Goal: Check status: Check status

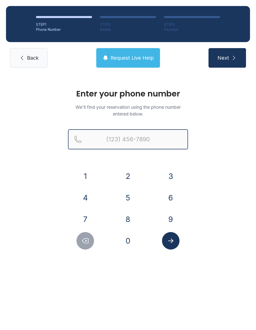
click at [118, 136] on input "Reservation phone number" at bounding box center [128, 139] width 120 height 20
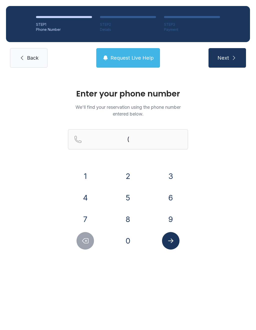
click at [89, 219] on button "7" at bounding box center [86, 219] width 18 height 18
click at [86, 176] on button "1" at bounding box center [86, 176] width 18 height 18
click at [172, 219] on button "9" at bounding box center [171, 219] width 18 height 18
click at [175, 174] on button "3" at bounding box center [171, 176] width 18 height 18
click at [127, 241] on button "0" at bounding box center [128, 241] width 18 height 18
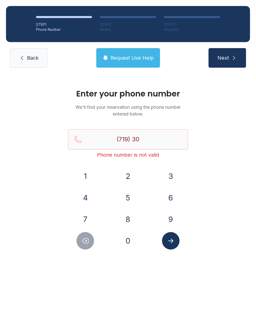
click at [87, 193] on button "4" at bounding box center [86, 198] width 18 height 18
click at [171, 219] on button "9" at bounding box center [171, 219] width 18 height 18
click at [171, 178] on button "3" at bounding box center [171, 176] width 18 height 18
click at [128, 175] on button "2" at bounding box center [128, 176] width 18 height 18
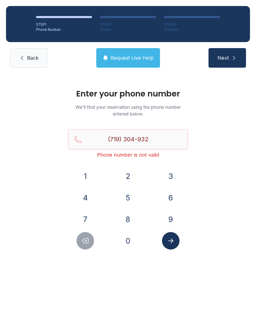
type input "[PHONE_NUMBER]"
click at [175, 241] on button "Submit lookup form" at bounding box center [171, 241] width 18 height 18
click at [178, 244] on button "Submit lookup form" at bounding box center [171, 241] width 18 height 18
click at [233, 58] on icon "submit" at bounding box center [234, 58] width 6 height 6
click at [36, 52] on link "Back" at bounding box center [29, 58] width 38 height 20
